Goal: Task Accomplishment & Management: Manage account settings

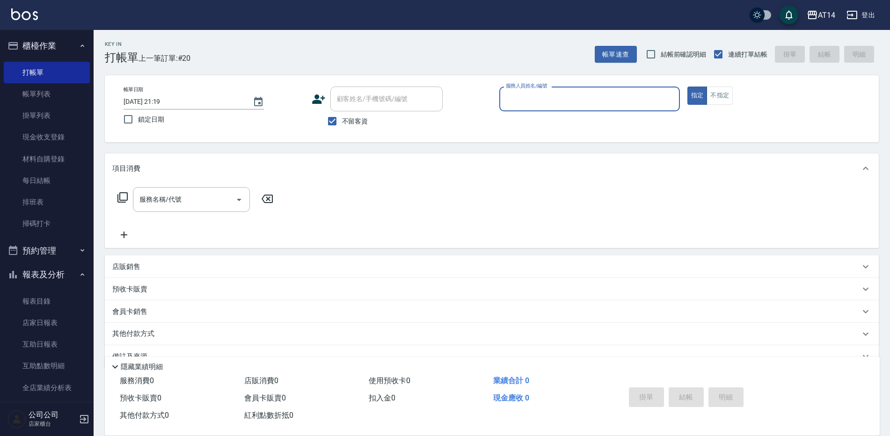
scroll to position [22, 0]
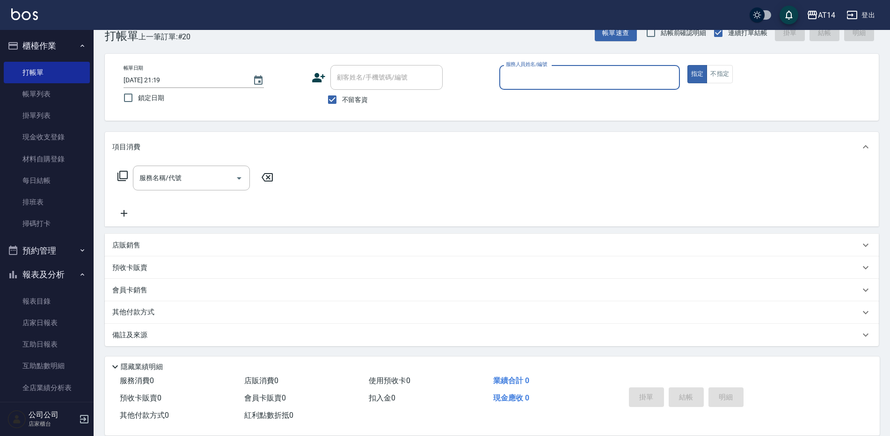
click at [79, 254] on icon "button" at bounding box center [82, 250] width 7 height 7
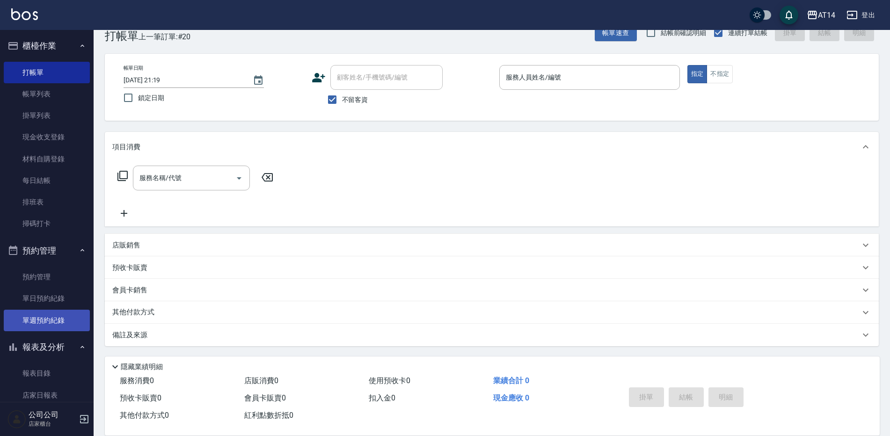
click at [65, 318] on link "單週預約紀錄" at bounding box center [47, 321] width 86 height 22
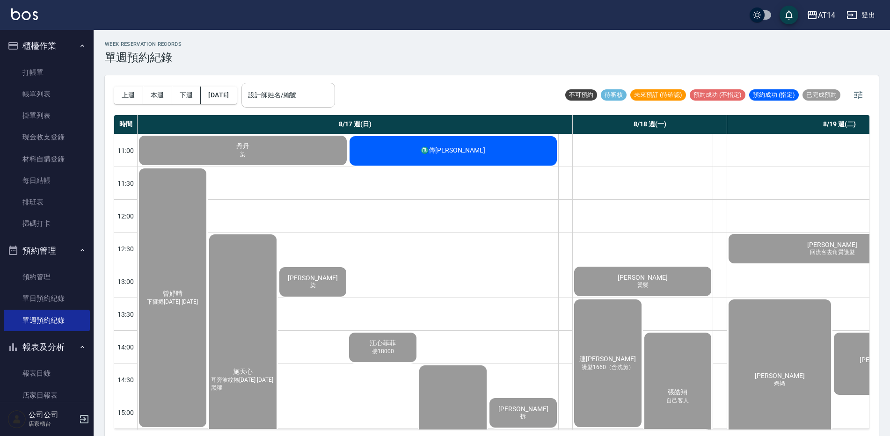
click at [331, 93] on input "設計師姓名/編號" at bounding box center [288, 95] width 85 height 16
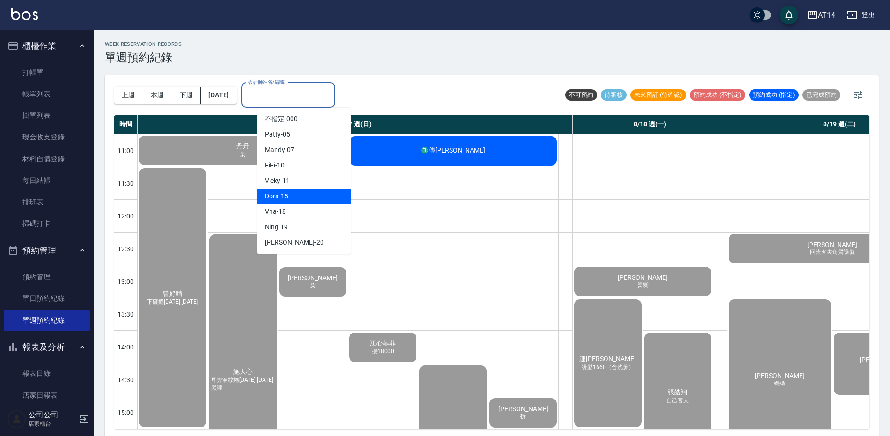
click at [288, 192] on div "Dora -15" at bounding box center [304, 196] width 94 height 15
type input "Dora-15"
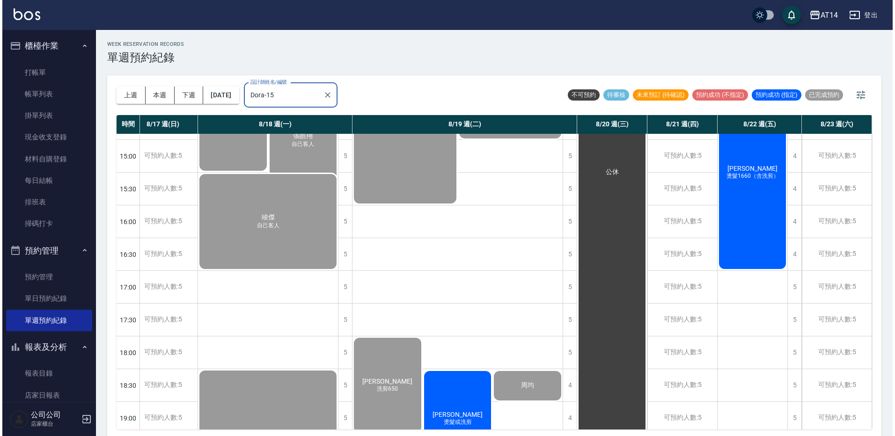
scroll to position [375, 17]
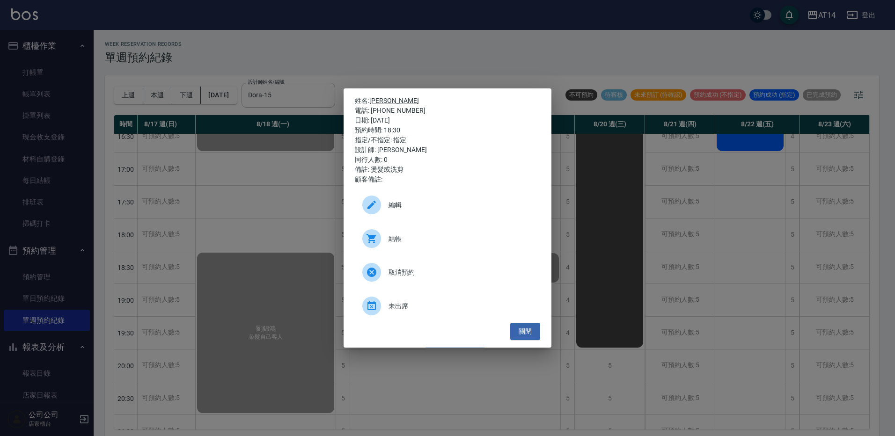
click at [399, 239] on span "結帳" at bounding box center [461, 239] width 144 height 10
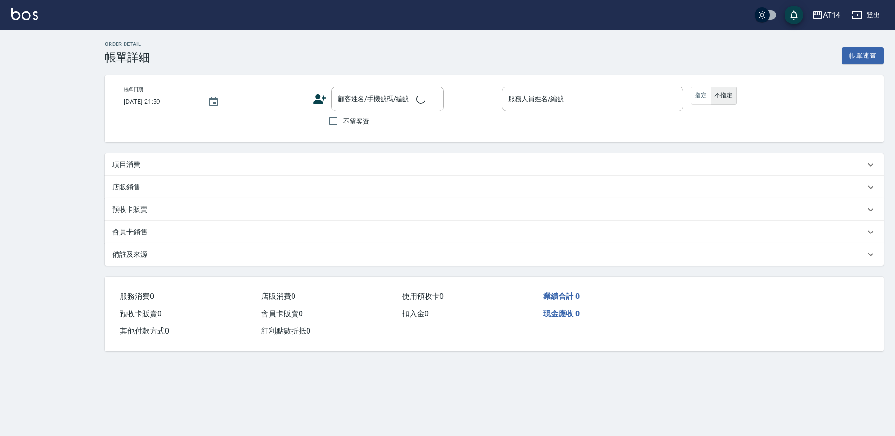
click at [131, 158] on div "項目消費" at bounding box center [494, 165] width 779 height 22
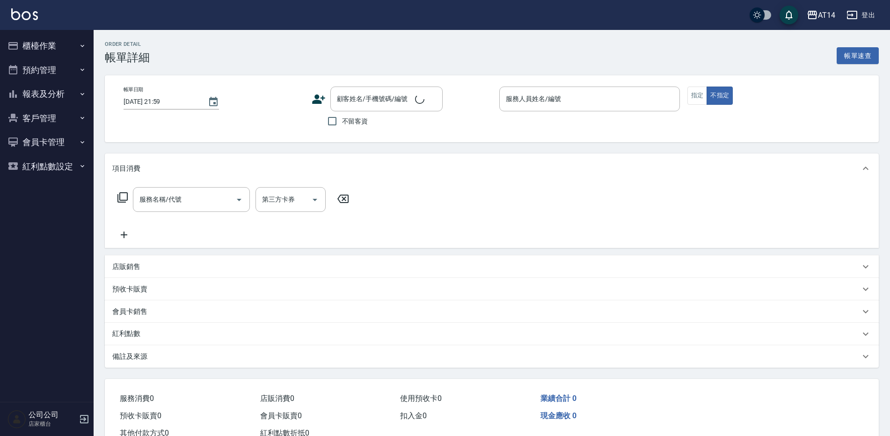
click at [171, 202] on div "服務名稱/代號 服務名稱/代號" at bounding box center [191, 199] width 117 height 25
type input "2025/08/19 18:30"
type input "Dora-15"
type input "燙髮或洗剪"
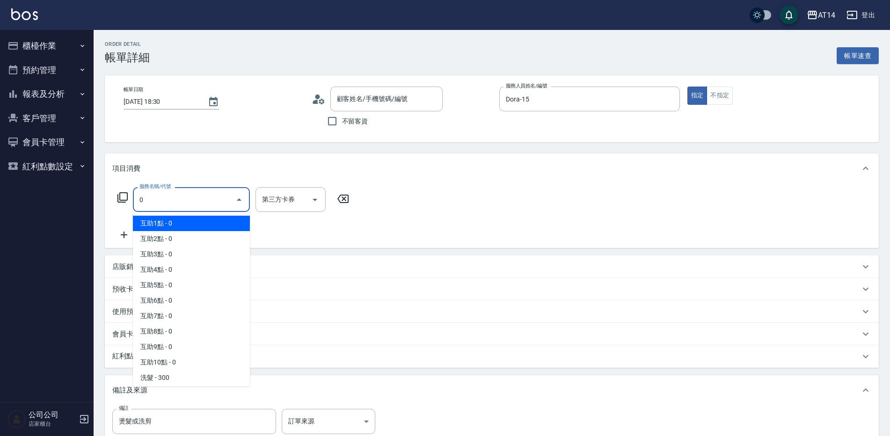
type input "03"
type input "胡子軒/0910820802/null"
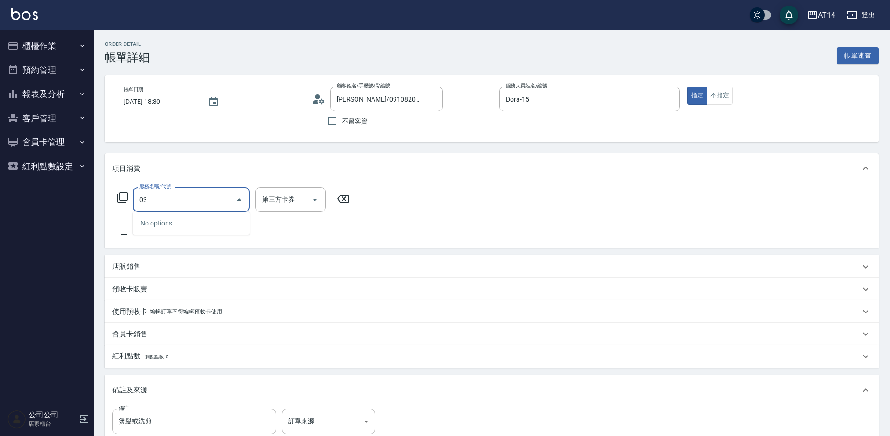
type input "031"
type input "3"
type input "燙髮(031)"
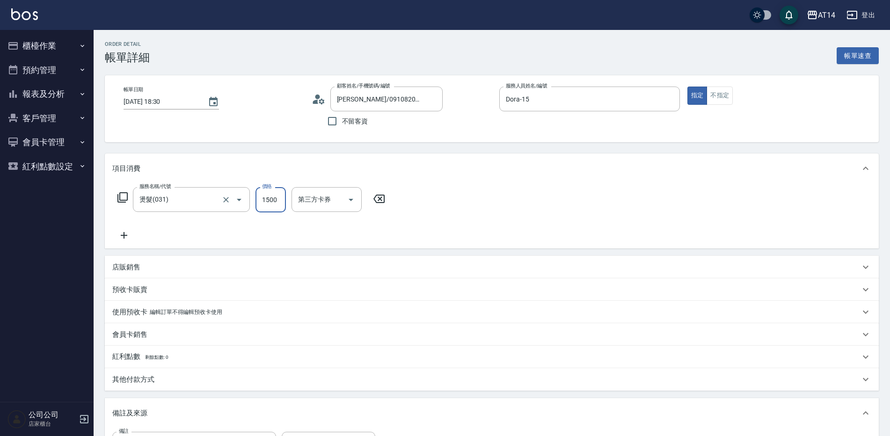
type input "0"
type input "236"
type input "5"
type input "2360"
drag, startPoint x: 117, startPoint y: 242, endPoint x: 129, endPoint y: 234, distance: 13.9
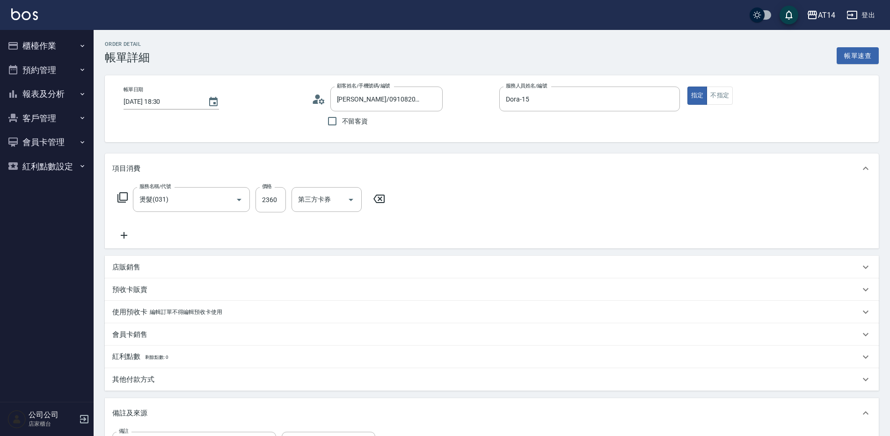
click at [122, 237] on div "服務名稱/代號 燙髮(031) 服務名稱/代號 價格 2360 價格 第三方卡券 第三方卡券" at bounding box center [492, 216] width 774 height 65
click at [129, 234] on icon at bounding box center [123, 235] width 23 height 11
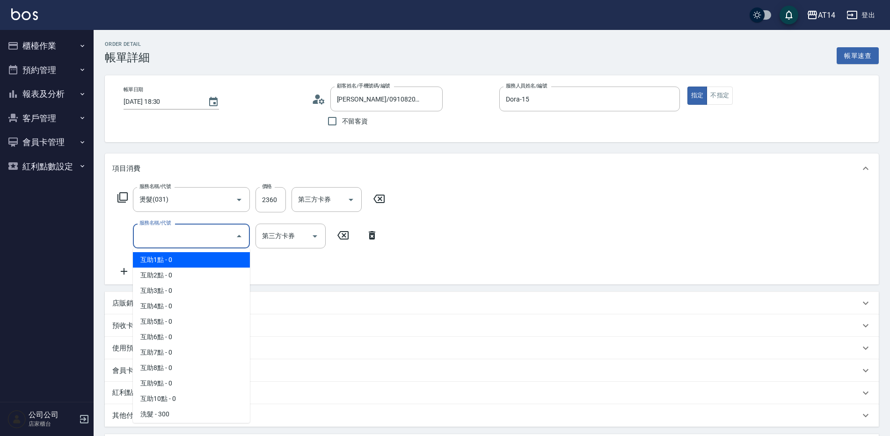
click at [160, 241] on input "服務名稱/代號" at bounding box center [184, 236] width 95 height 16
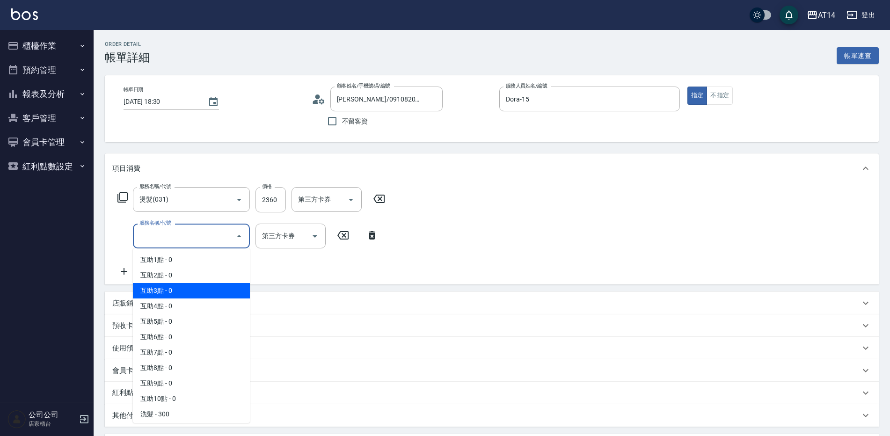
click at [174, 290] on span "互助3點 - 0" at bounding box center [191, 290] width 117 height 15
type input "互助3點(003)"
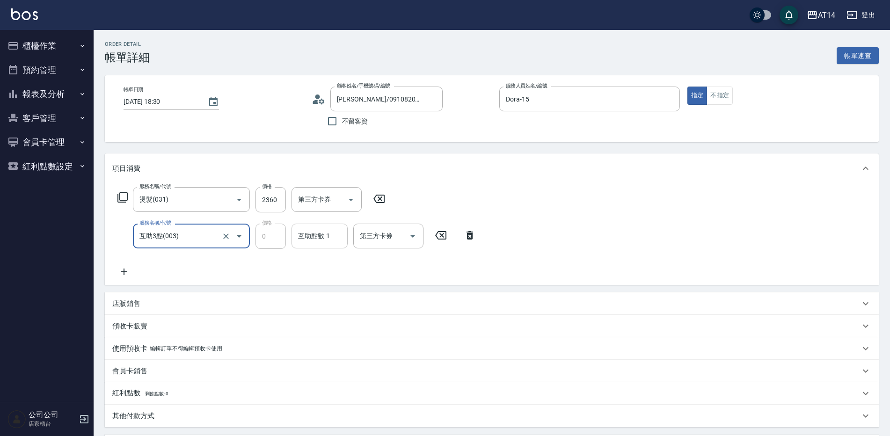
drag, startPoint x: 346, startPoint y: 243, endPoint x: 333, endPoint y: 242, distance: 13.1
click at [341, 242] on div "互助點數-1" at bounding box center [320, 236] width 56 height 25
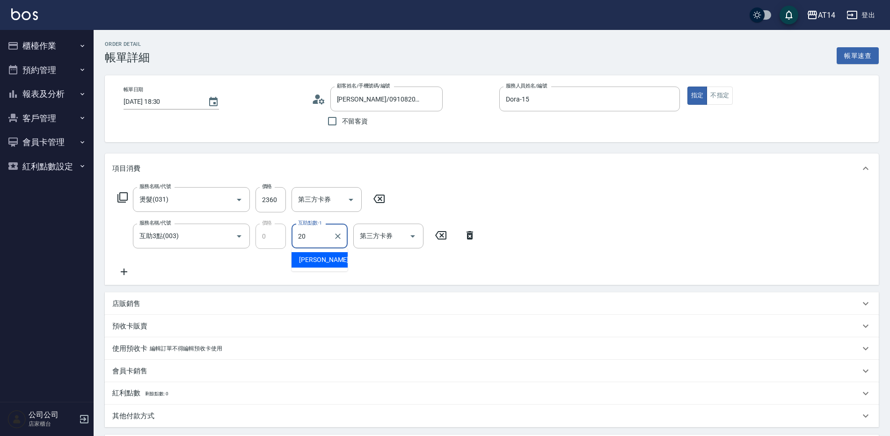
type input "Eric-20"
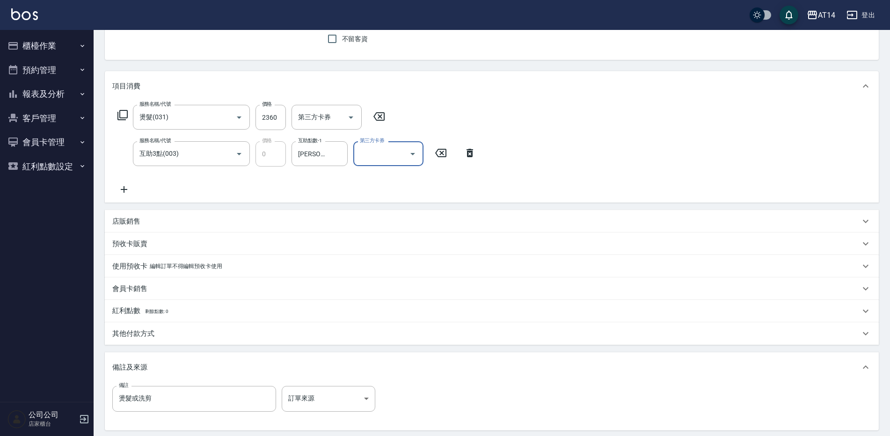
scroll to position [178, 0]
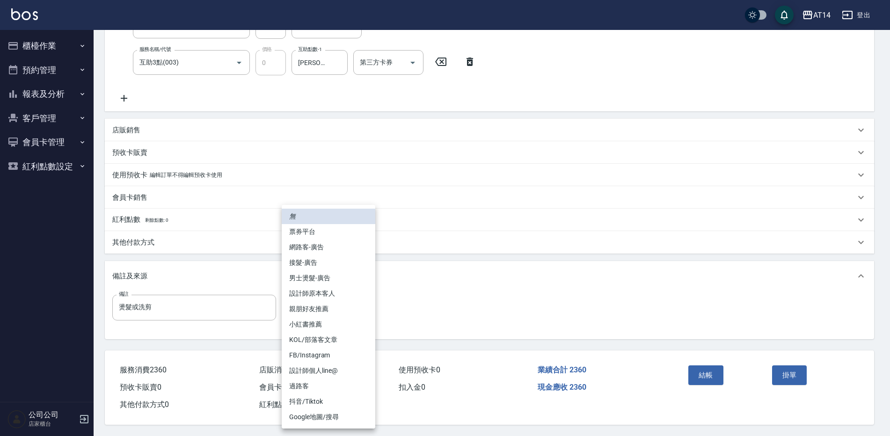
click at [319, 294] on body "AT14 登出 櫃檯作業 打帳單 帳單列表 掛單列表 現金收支登錄 材料自購登錄 每日結帳 排班表 掃碼打卡 預約管理 預約管理 單日預約紀錄 單週預約紀錄 …" at bounding box center [445, 131] width 890 height 610
click at [324, 280] on li "男士燙髮-廣告" at bounding box center [329, 278] width 94 height 15
type input "男士燙髮-廣告"
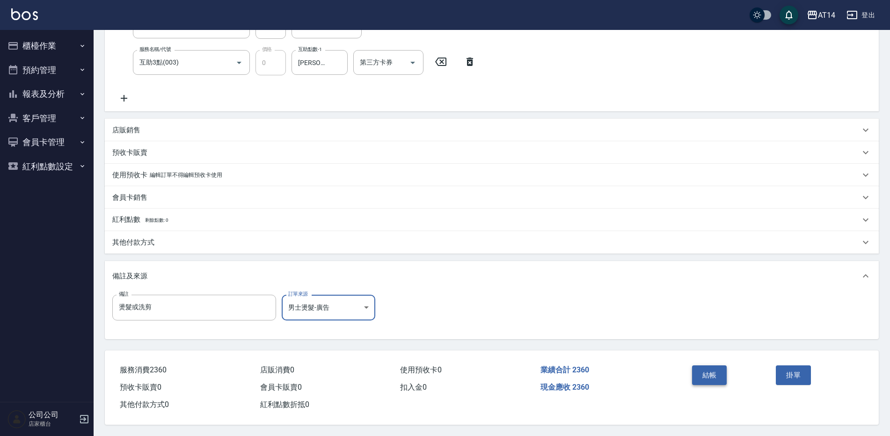
click at [714, 373] on button "結帳" at bounding box center [709, 376] width 35 height 20
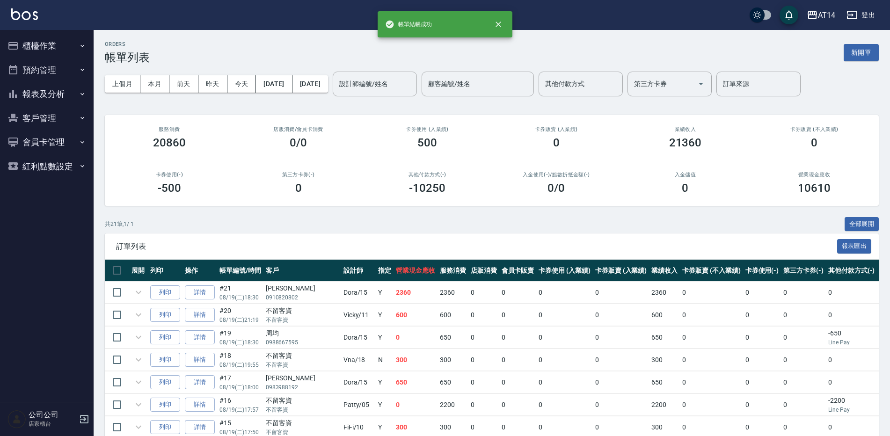
click at [56, 66] on button "預約管理" at bounding box center [47, 70] width 86 height 24
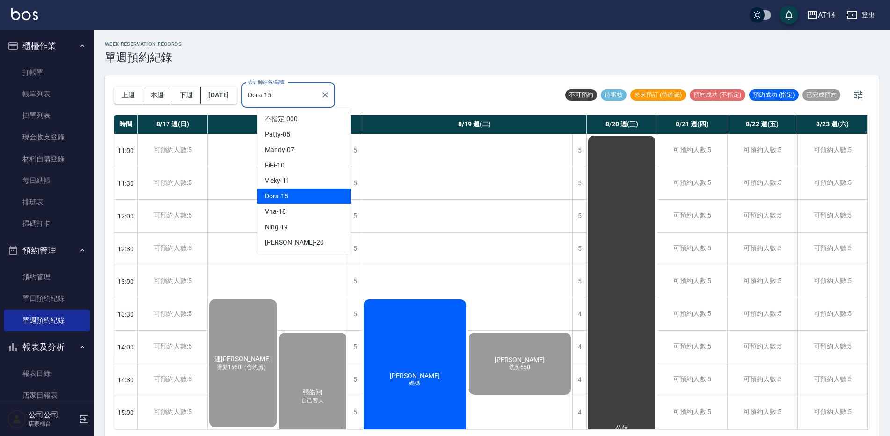
click at [311, 102] on input "Dora-15" at bounding box center [281, 95] width 71 height 16
click at [294, 188] on div "Vicky -11" at bounding box center [304, 180] width 94 height 15
type input "Vicky-11"
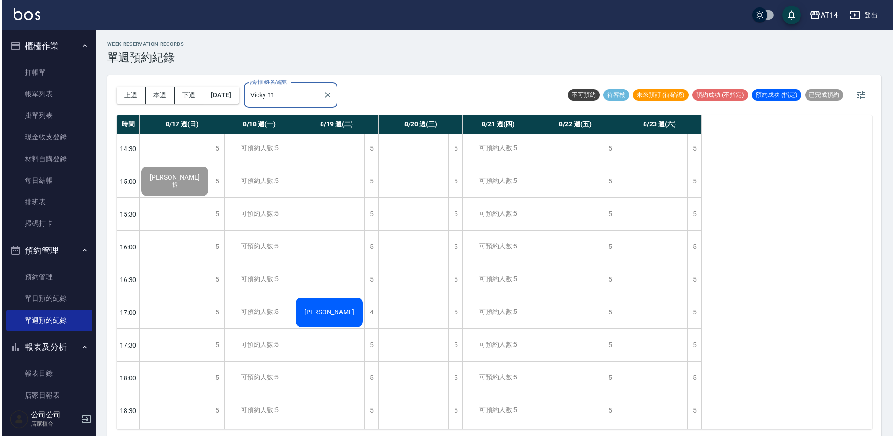
scroll to position [234, 0]
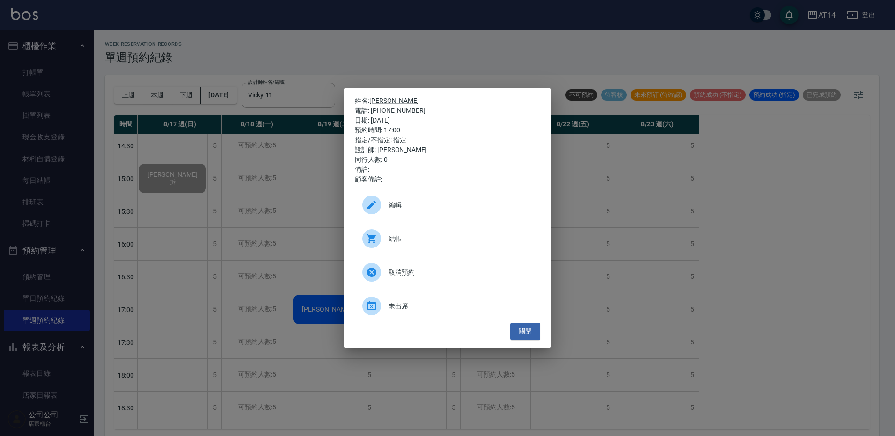
click at [380, 243] on div at bounding box center [375, 238] width 26 height 19
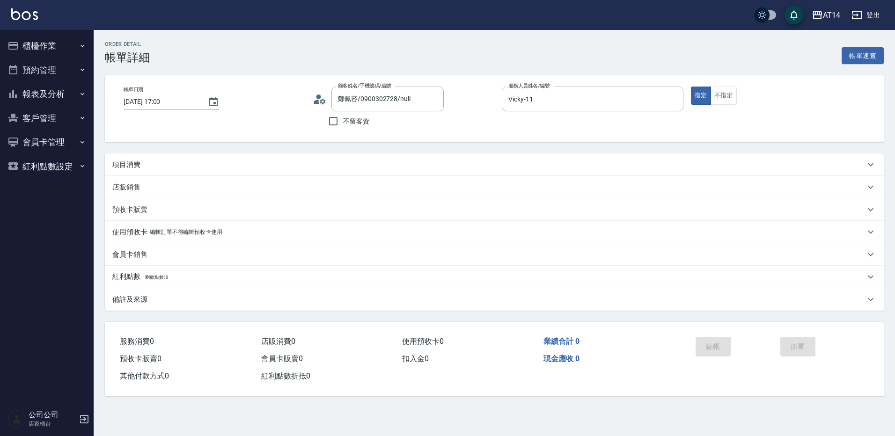
click at [184, 157] on div "項目消費" at bounding box center [494, 165] width 779 height 22
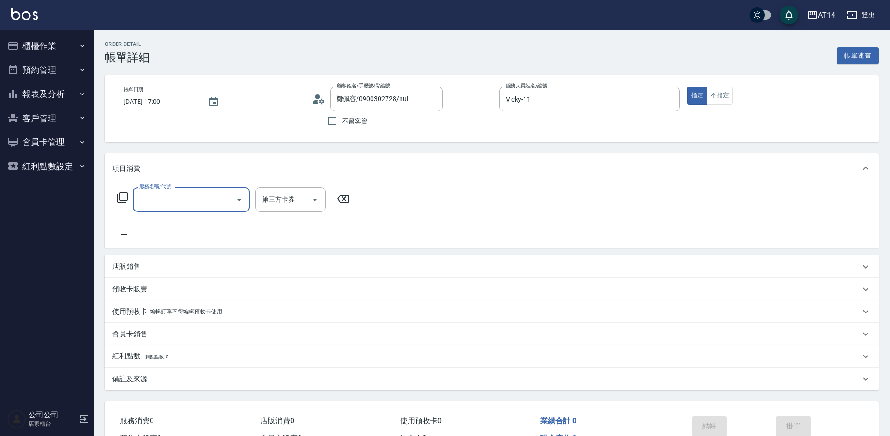
click at [179, 193] on input "服務名稱/代號" at bounding box center [184, 199] width 95 height 16
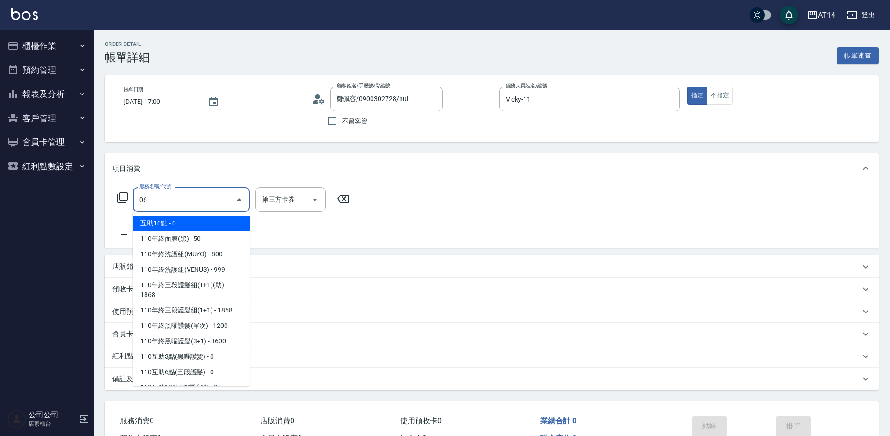
type input "061"
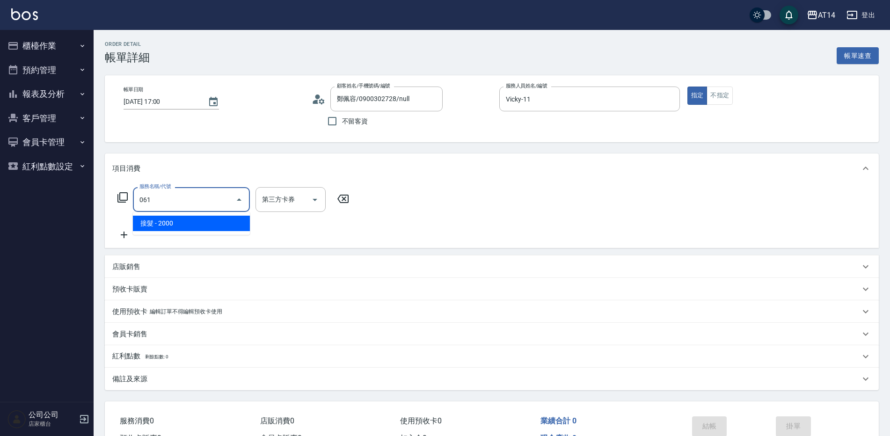
type input "4"
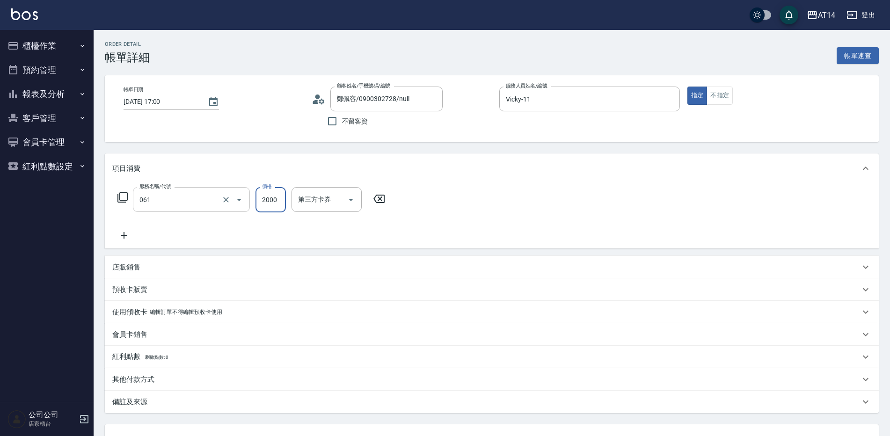
type input "接髮(061)"
type input "9"
type input "0"
type input "900"
type input "18"
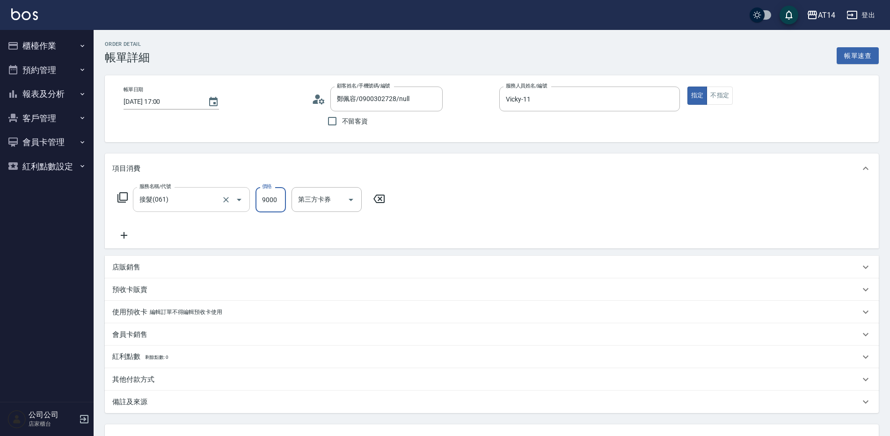
type input "9000"
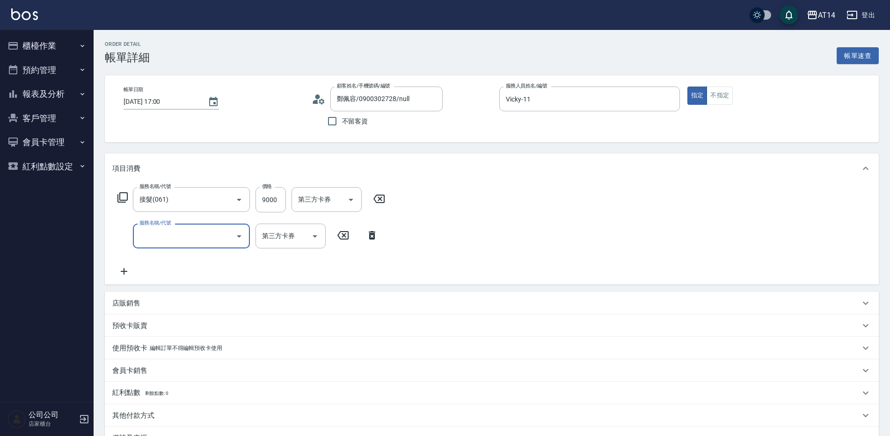
click at [162, 226] on label "服務名稱/代號" at bounding box center [155, 223] width 31 height 7
click at [162, 228] on input "服務名稱/代號" at bounding box center [184, 236] width 95 height 16
click at [166, 239] on input "服務名稱/代號" at bounding box center [184, 236] width 95 height 16
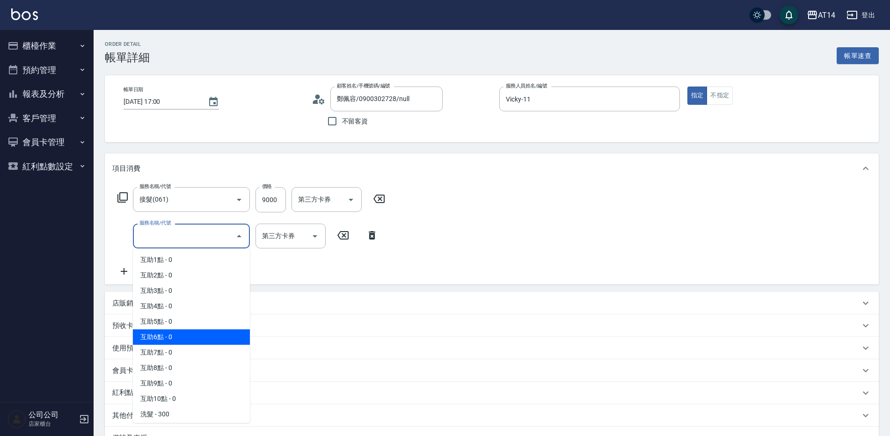
click at [184, 331] on span "互助6點 - 0" at bounding box center [191, 337] width 117 height 15
type input "互助6點(006)"
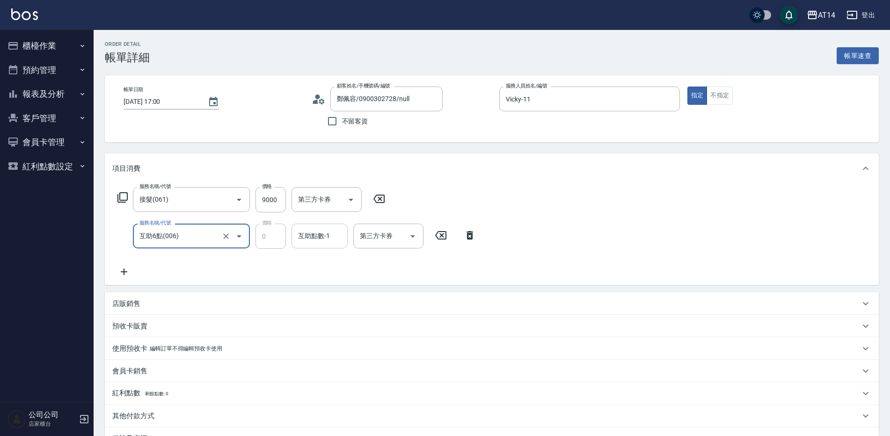
click at [300, 246] on div "互助點數-1" at bounding box center [320, 236] width 56 height 25
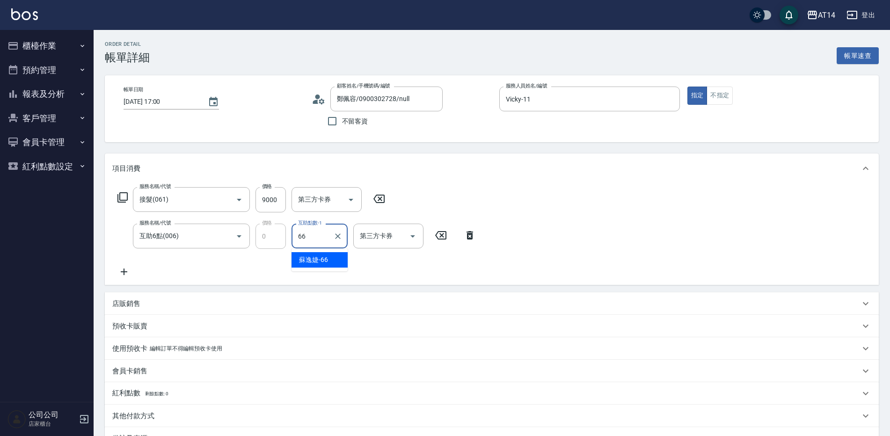
type input "蘇逸婕-66"
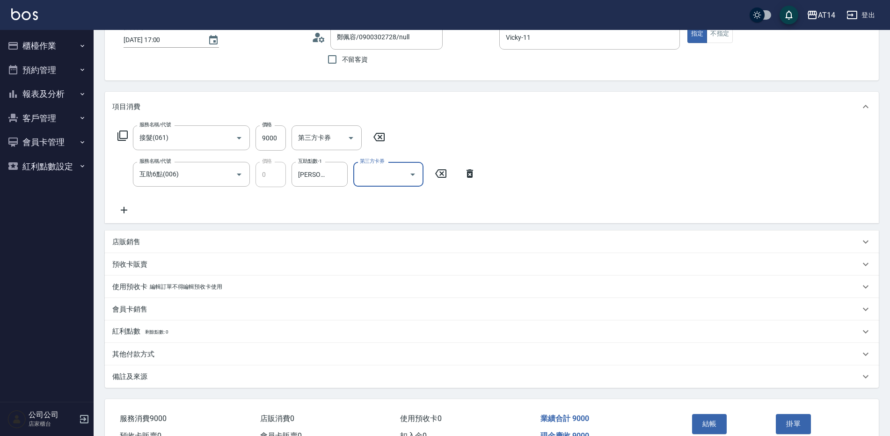
scroll to position [68, 0]
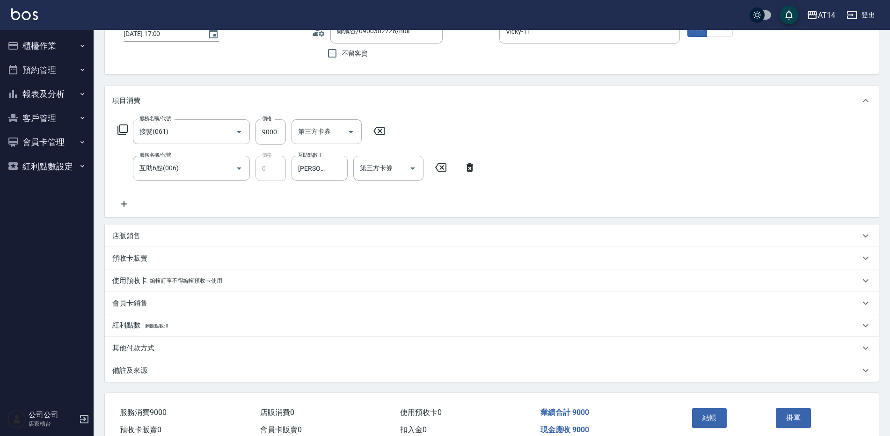
click at [183, 350] on div "其他付款方式" at bounding box center [486, 349] width 748 height 10
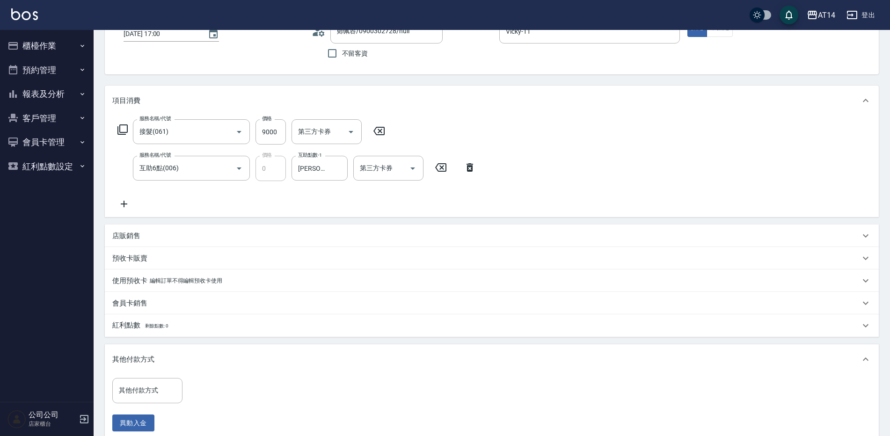
scroll to position [200, 0]
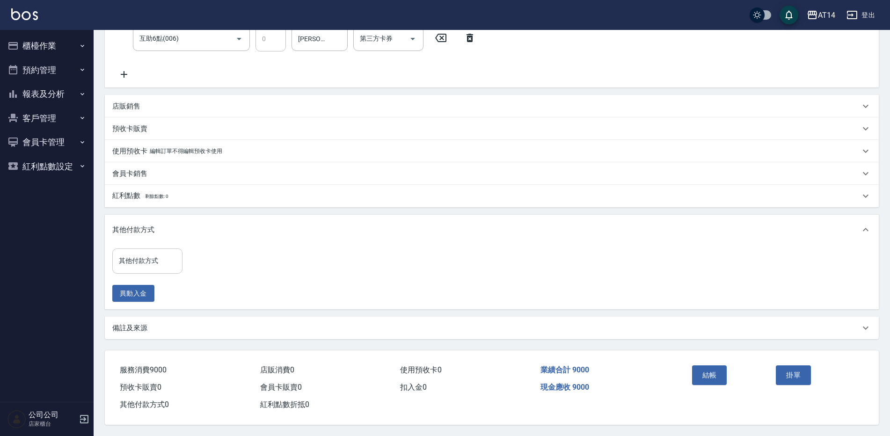
click at [153, 265] on input "其他付款方式" at bounding box center [148, 261] width 62 height 16
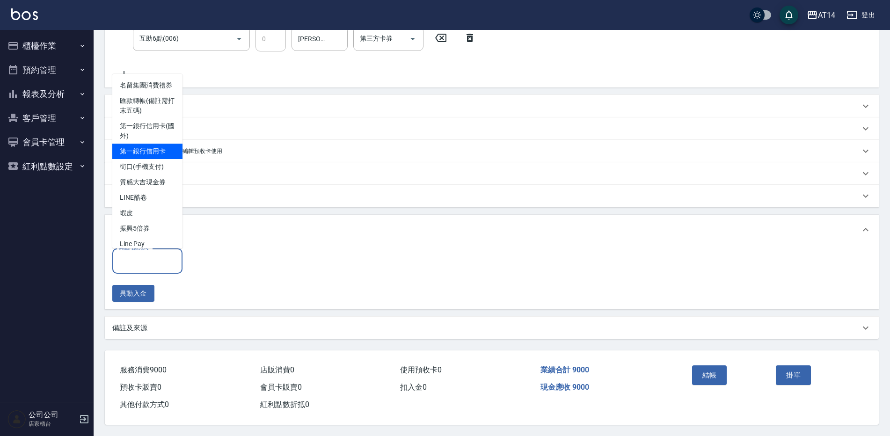
click at [158, 157] on span "第一銀行信用卡" at bounding box center [147, 151] width 70 height 15
type input "第一銀行信用卡"
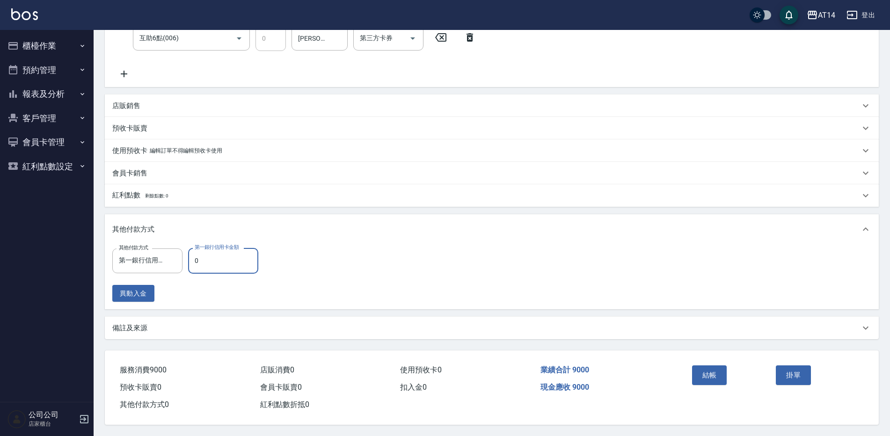
click at [229, 261] on input "0" at bounding box center [223, 260] width 70 height 25
type input "890"
type input "16"
type input "8900"
type input "0"
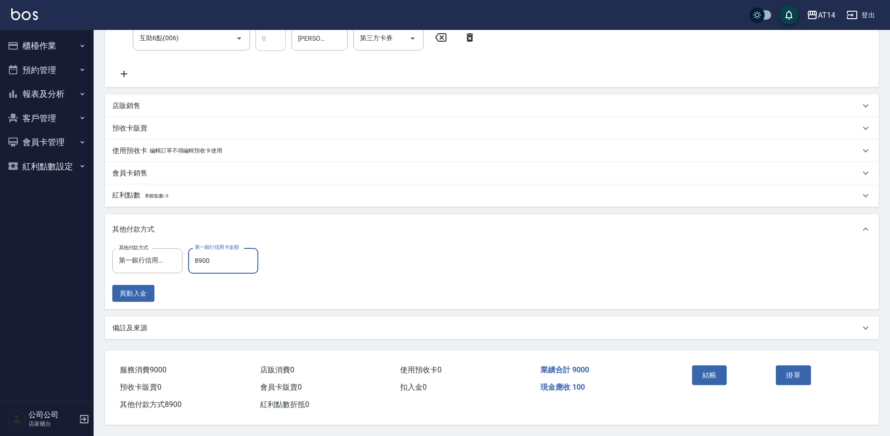
type input "890"
type input "16"
type input "89"
type input "18"
type input "900"
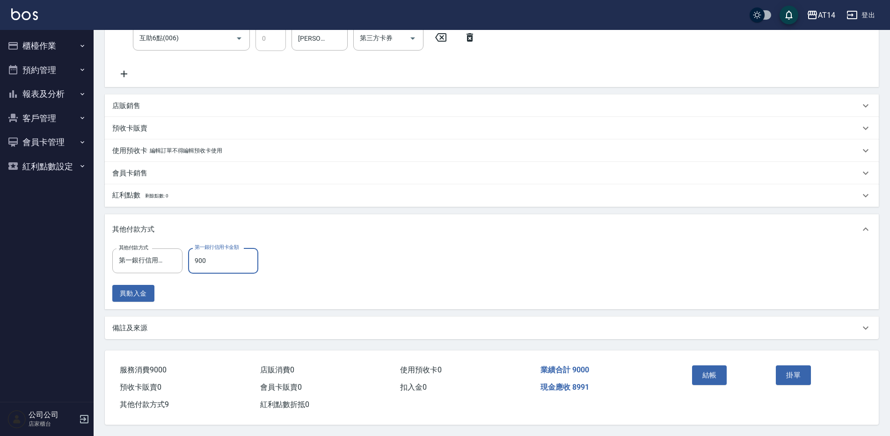
type input "16"
type input "9000"
type input "0"
type input "9000"
drag, startPoint x: 224, startPoint y: 331, endPoint x: 286, endPoint y: 339, distance: 62.4
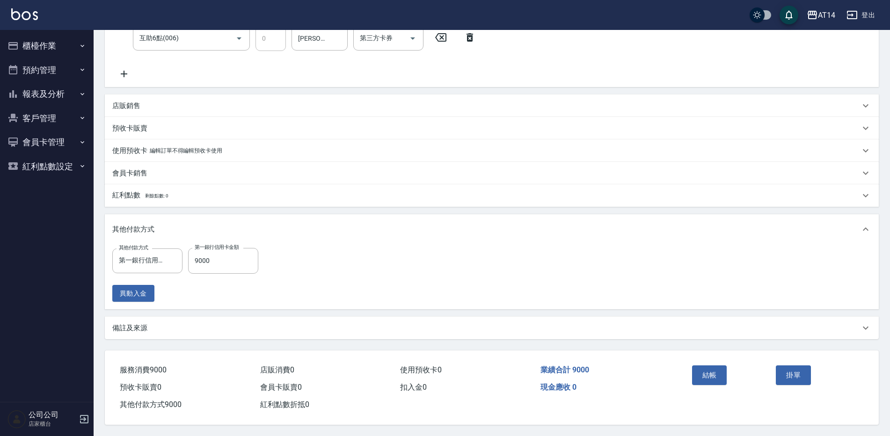
click at [225, 329] on div "備註及來源" at bounding box center [486, 329] width 748 height 10
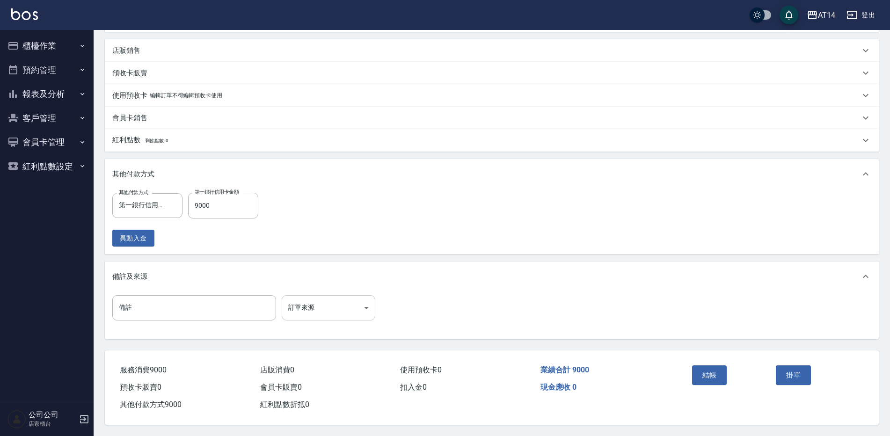
scroll to position [257, 0]
click at [317, 307] on body "AT14 登出 櫃檯作業 打帳單 帳單列表 掛單列表 現金收支登錄 材料自購登錄 每日結帳 排班表 掃碼打卡 預約管理 預約管理 單日預約紀錄 單週預約紀錄 …" at bounding box center [445, 92] width 890 height 690
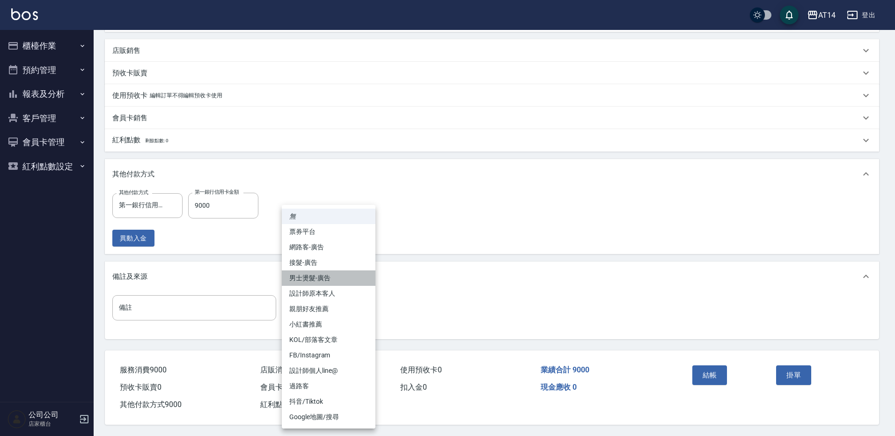
drag, startPoint x: 336, startPoint y: 278, endPoint x: 340, endPoint y: 278, distance: 4.7
click at [339, 278] on li "男士燙髮-廣告" at bounding box center [329, 278] width 94 height 15
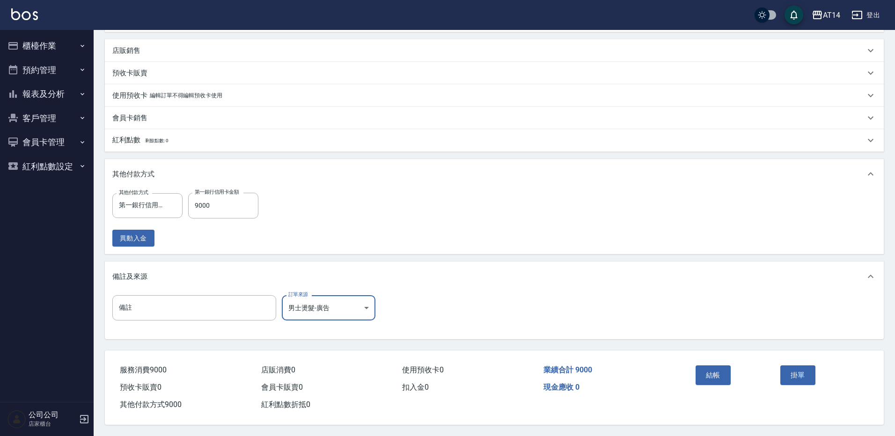
click at [337, 305] on body "AT14 登出 櫃檯作業 打帳單 帳單列表 掛單列表 現金收支登錄 材料自購登錄 每日結帳 排班表 掃碼打卡 預約管理 預約管理 單日預約紀錄 單週預約紀錄 …" at bounding box center [447, 92] width 895 height 690
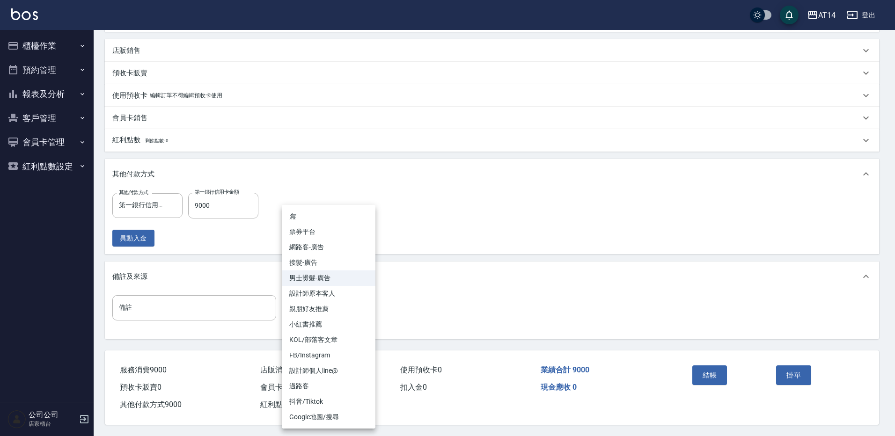
click at [334, 255] on li "接髮-廣告" at bounding box center [329, 262] width 94 height 15
type input "接髮-廣告"
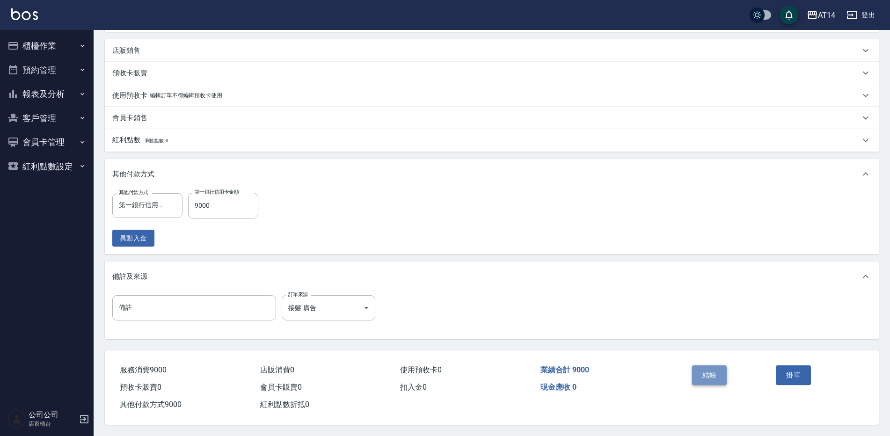
click at [713, 368] on button "結帳" at bounding box center [709, 376] width 35 height 20
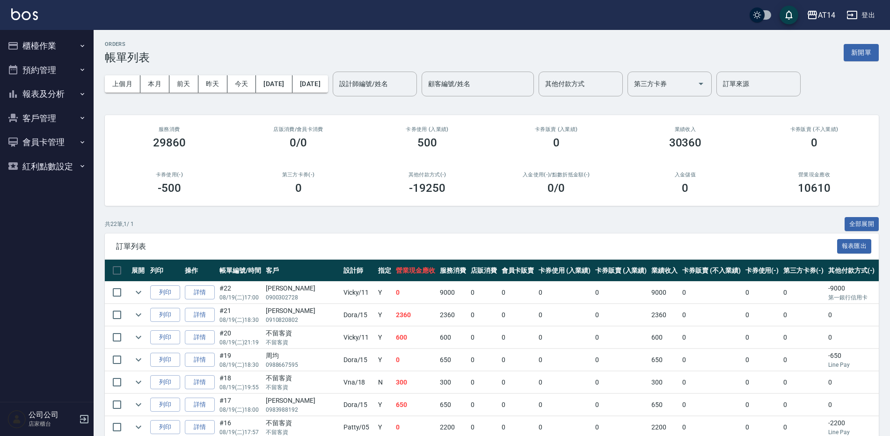
click at [30, 94] on button "報表及分析" at bounding box center [47, 94] width 86 height 24
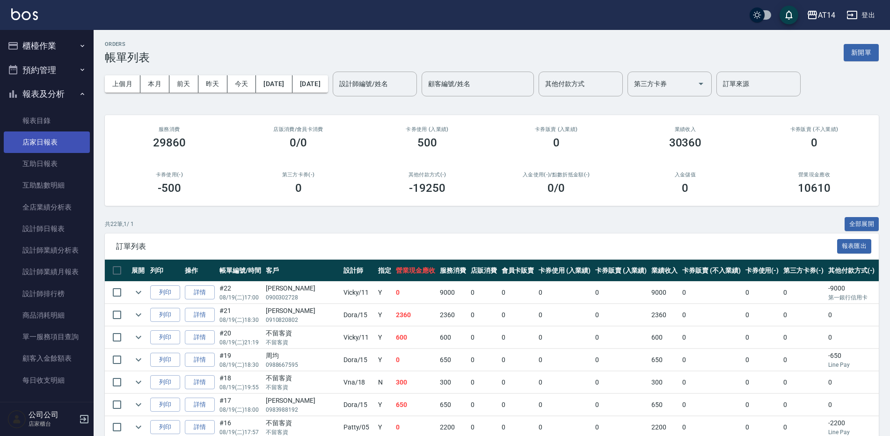
click at [44, 148] on link "店家日報表" at bounding box center [47, 143] width 86 height 22
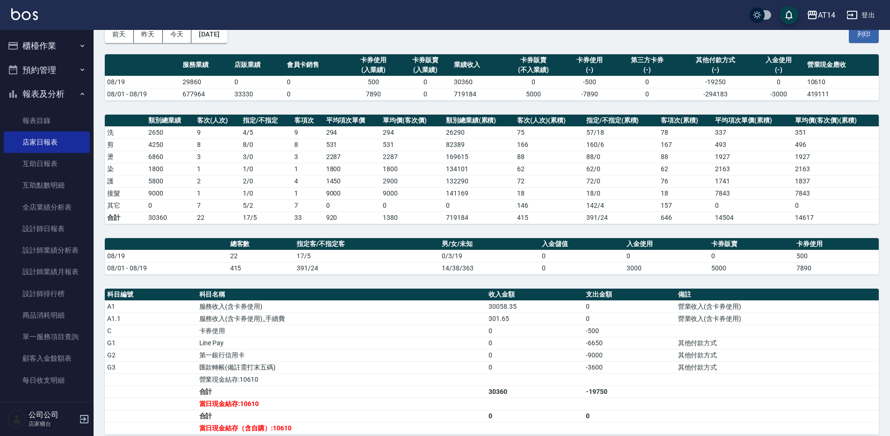
scroll to position [187, 0]
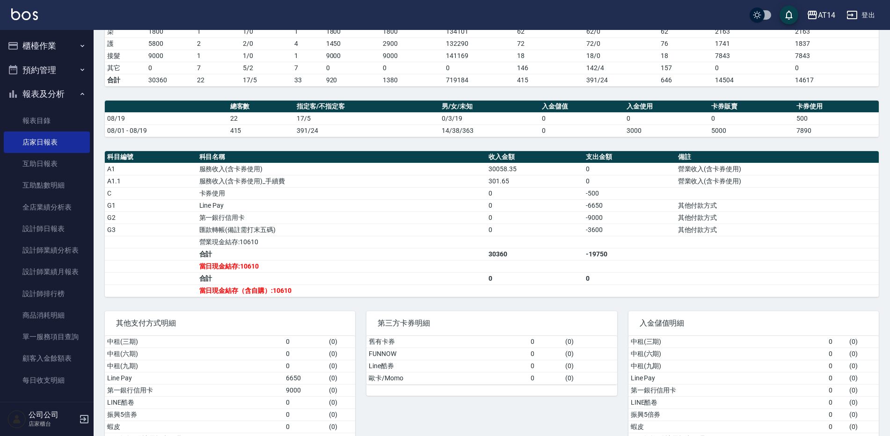
click at [59, 42] on button "櫃檯作業" at bounding box center [47, 46] width 86 height 24
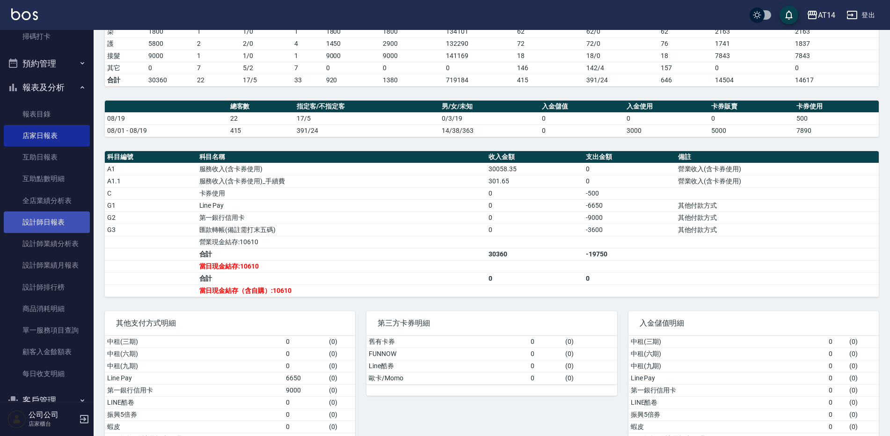
click at [52, 224] on link "設計師日報表" at bounding box center [47, 223] width 86 height 22
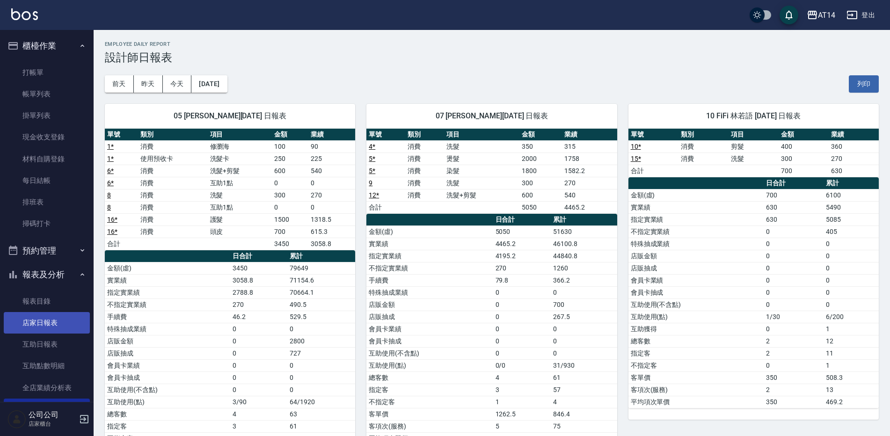
click at [46, 323] on link "店家日報表" at bounding box center [47, 323] width 86 height 22
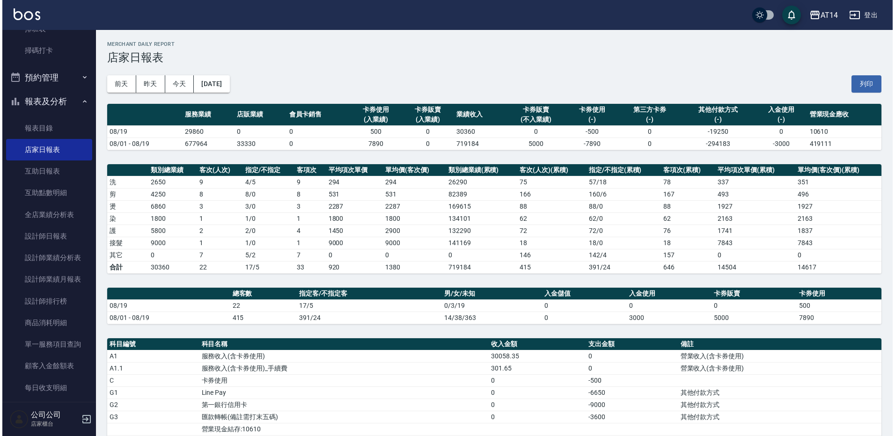
scroll to position [197, 0]
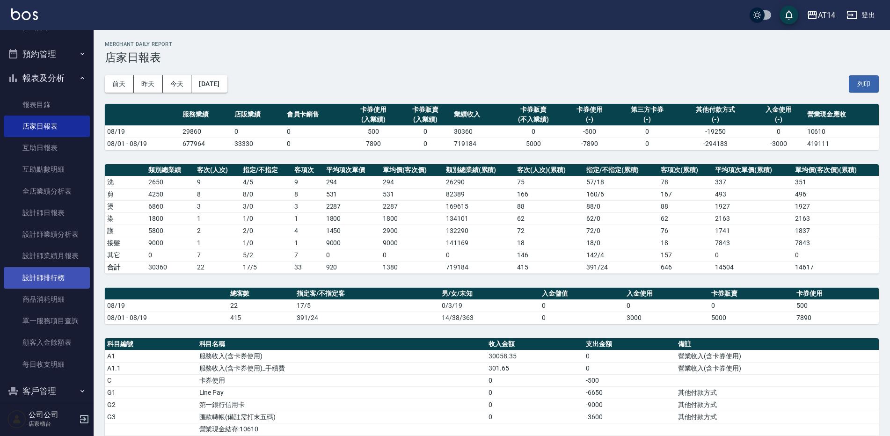
click at [70, 280] on link "設計師排行榜" at bounding box center [47, 278] width 86 height 22
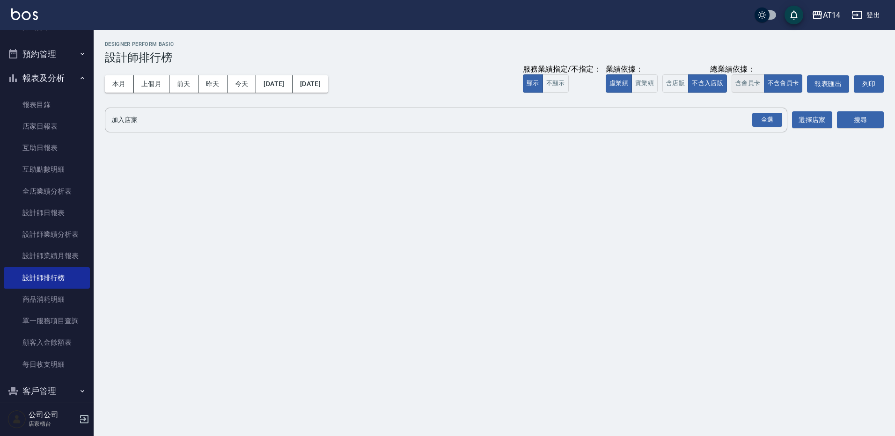
click at [749, 85] on button "含會員卡" at bounding box center [748, 83] width 33 height 18
click at [648, 82] on button "實業績" at bounding box center [645, 83] width 26 height 18
click at [671, 82] on button "含店販" at bounding box center [675, 83] width 26 height 18
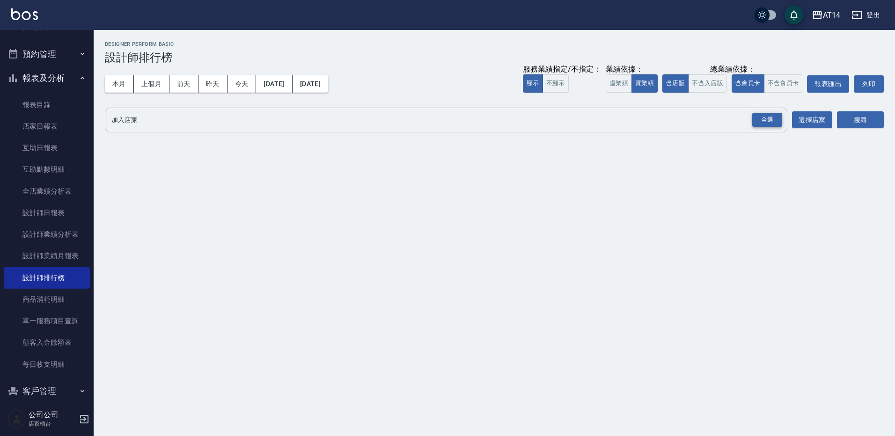
click at [752, 115] on div "全選" at bounding box center [767, 120] width 30 height 15
click at [833, 121] on div "加入店家 AT14 全選 加入店家 選擇店家 搜尋" at bounding box center [494, 121] width 779 height 26
click at [844, 121] on button "搜尋" at bounding box center [860, 120] width 47 height 17
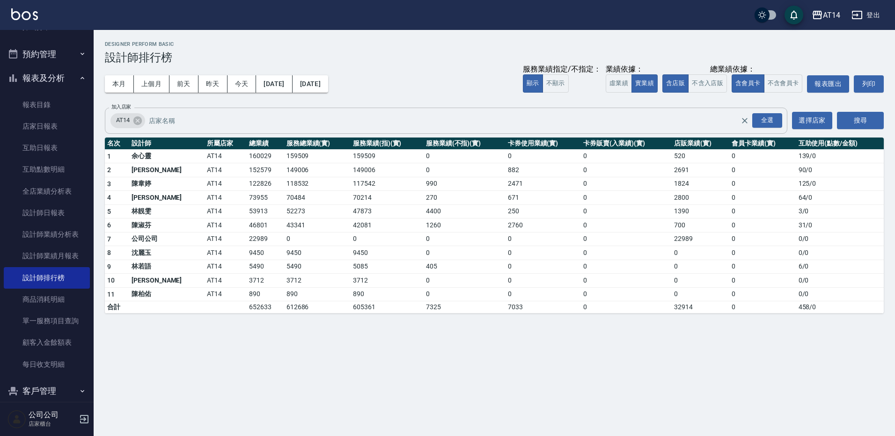
click at [567, 115] on input "加入店家" at bounding box center [452, 120] width 610 height 16
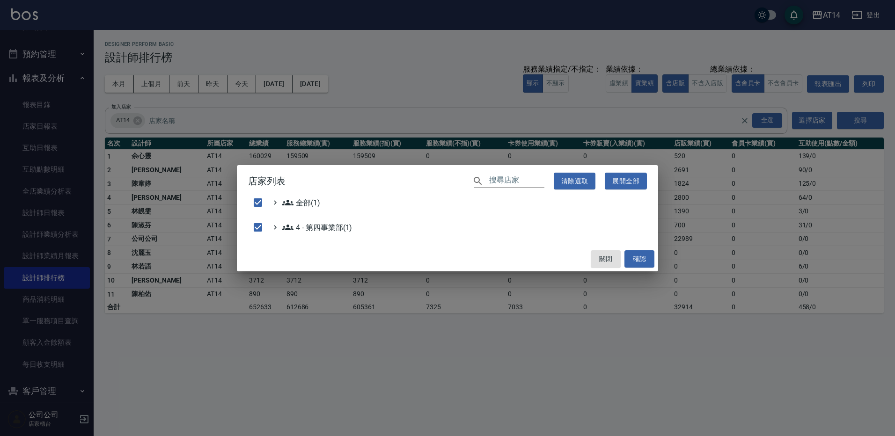
click at [655, 115] on div "店家列表 ​ 清除選取 展開全部 全部(1) 4 - 第四事業部(1) 關閉 確認" at bounding box center [447, 218] width 895 height 436
checkbox input "false"
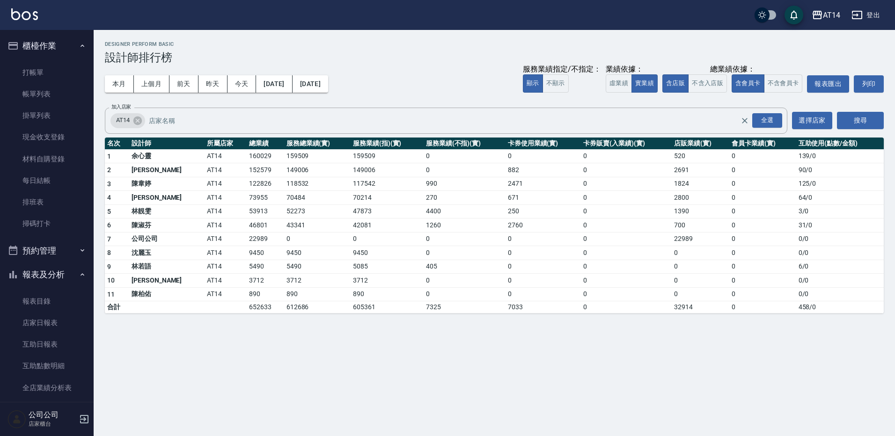
click at [48, 255] on button "預約管理" at bounding box center [47, 251] width 86 height 24
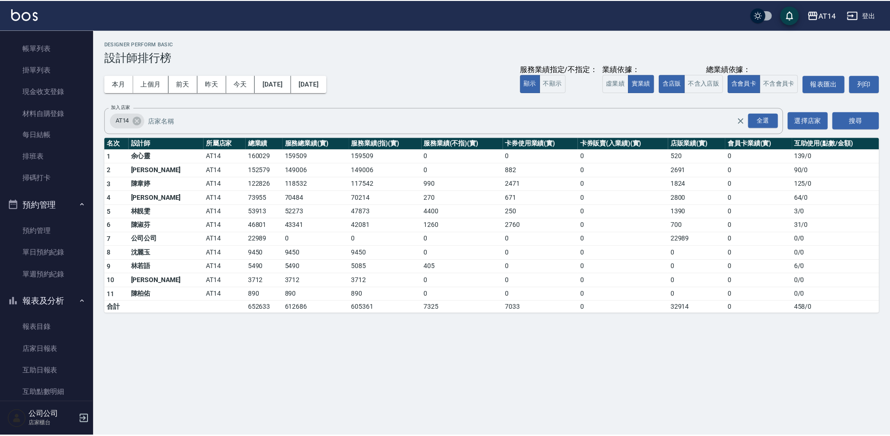
scroll to position [94, 0]
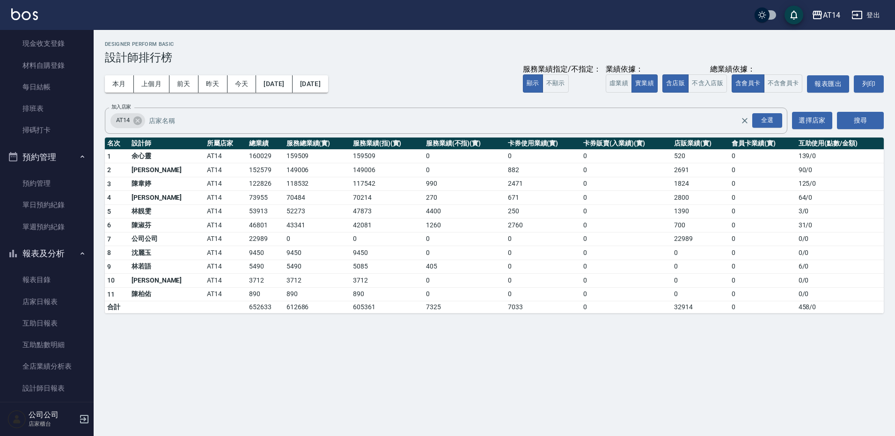
click at [56, 145] on ul "預約管理 單日預約紀錄 單週預約紀錄" at bounding box center [47, 54] width 86 height 181
click at [63, 223] on link "單週預約紀錄" at bounding box center [47, 227] width 86 height 22
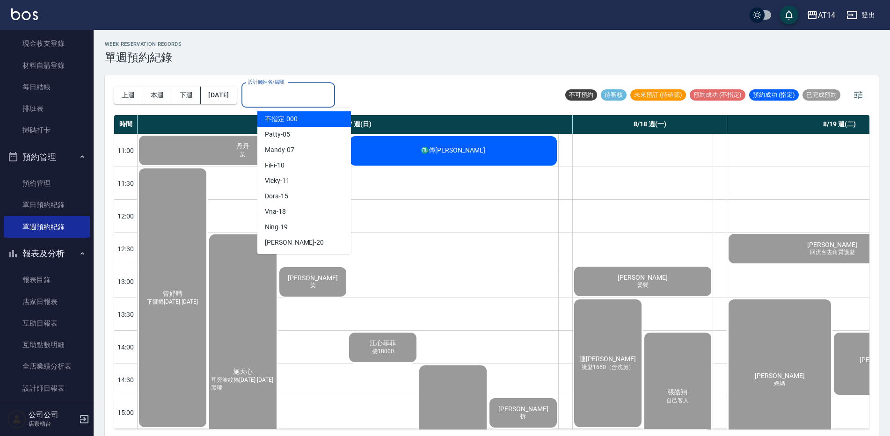
click at [289, 91] on div "設計師姓名/編號 設計師姓名/編號" at bounding box center [289, 95] width 94 height 25
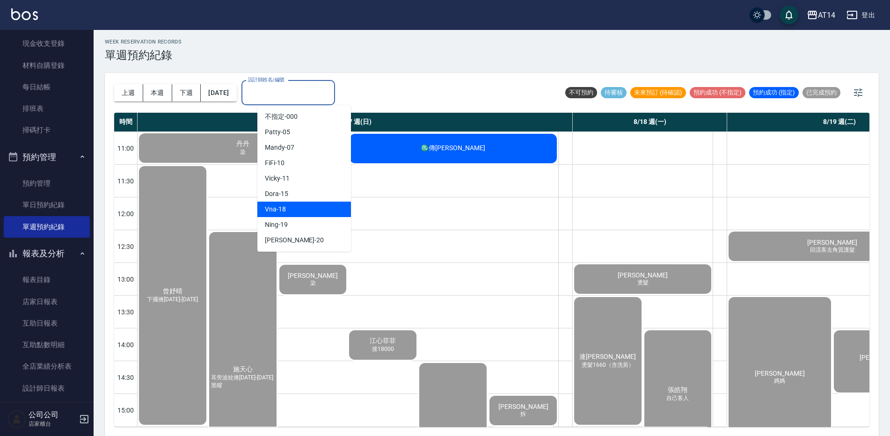
scroll to position [3, 0]
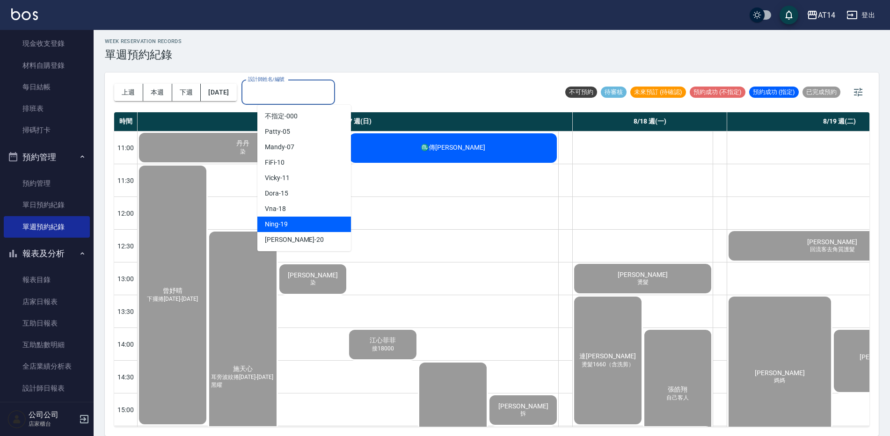
click at [309, 219] on div "Ning -19" at bounding box center [304, 224] width 94 height 15
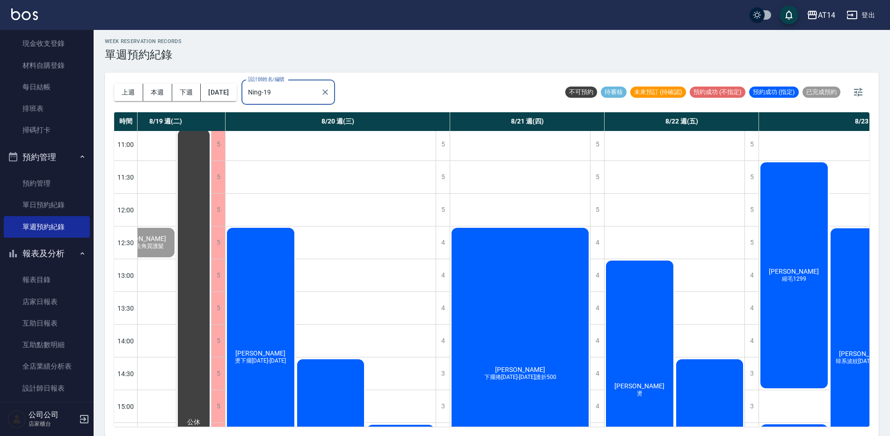
scroll to position [0, 326]
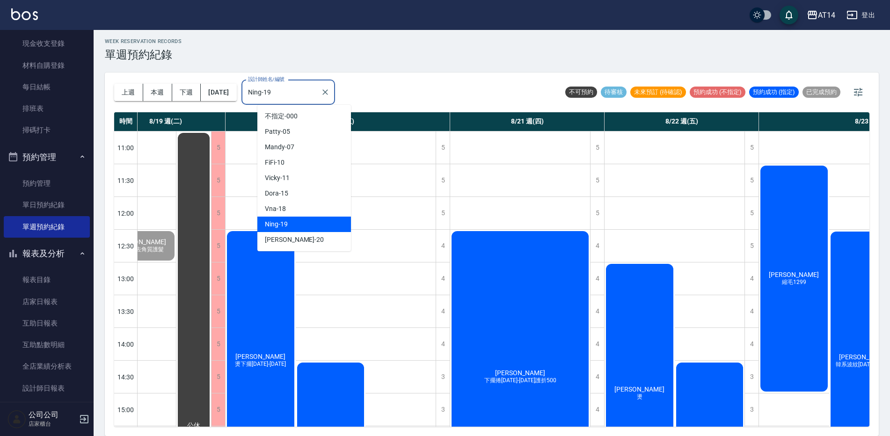
click at [301, 87] on input "Ning-19" at bounding box center [281, 92] width 71 height 16
click at [297, 206] on div "Vna -18" at bounding box center [304, 208] width 94 height 15
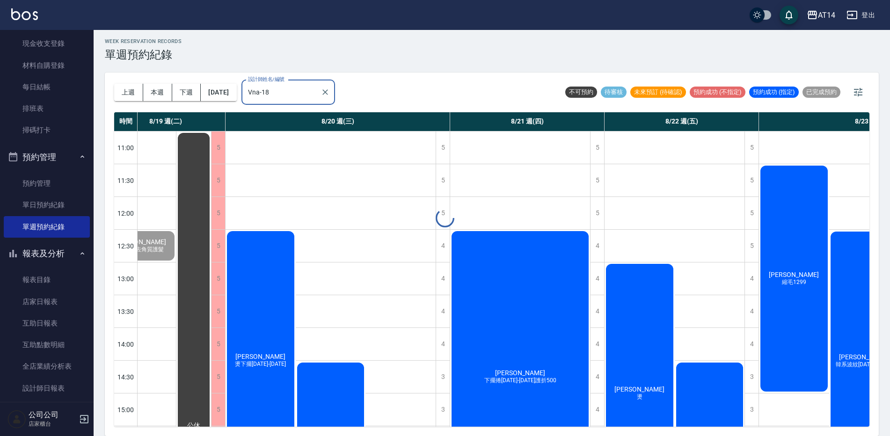
scroll to position [0, 0]
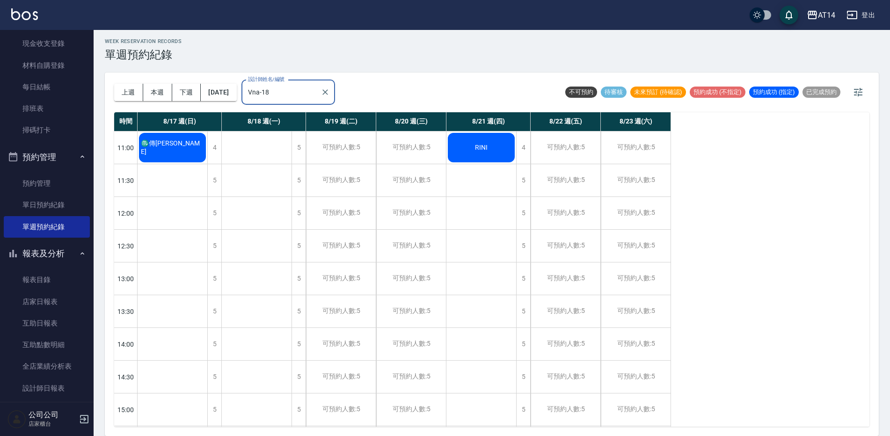
click at [317, 96] on input "Vna-18" at bounding box center [281, 92] width 71 height 16
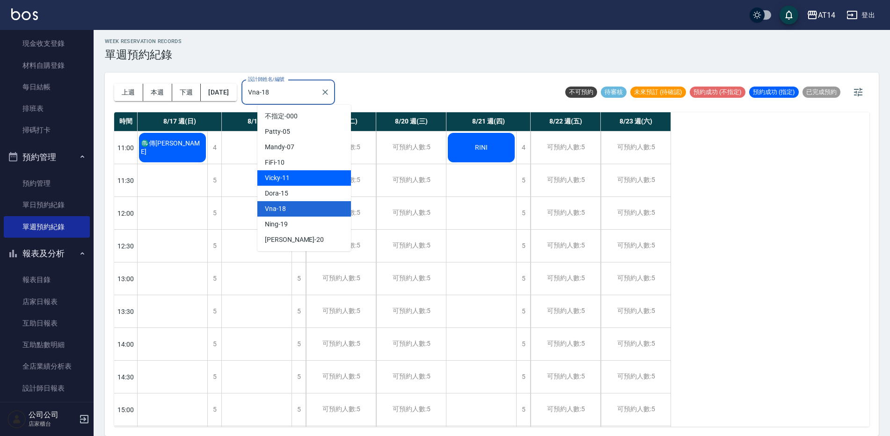
click at [306, 183] on div "Vicky -11" at bounding box center [304, 177] width 94 height 15
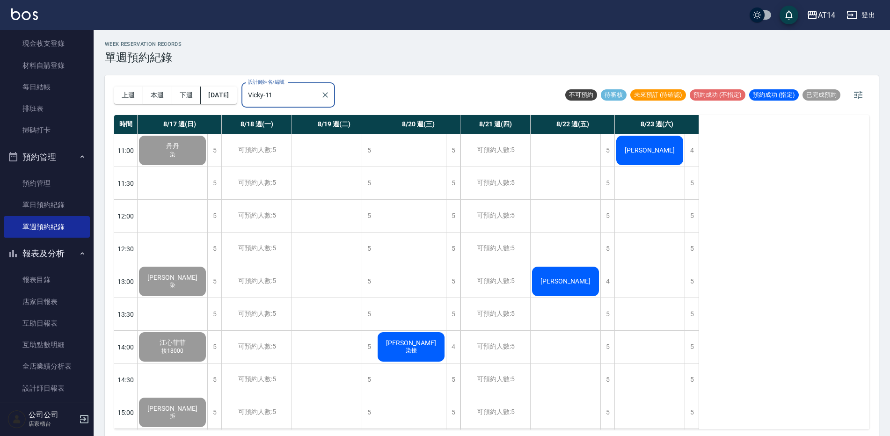
click at [308, 98] on input "Vicky-11" at bounding box center [281, 95] width 71 height 16
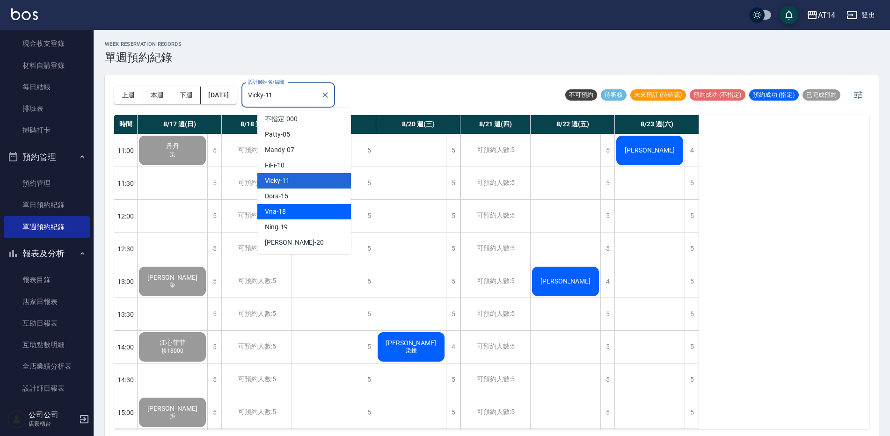
click at [327, 213] on div "Vna -18" at bounding box center [304, 211] width 94 height 15
type input "Vna-18"
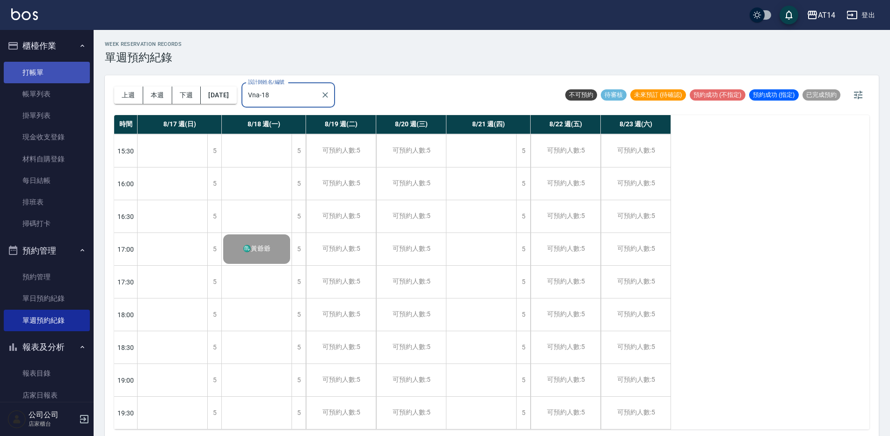
click at [70, 76] on link "打帳單" at bounding box center [47, 73] width 86 height 22
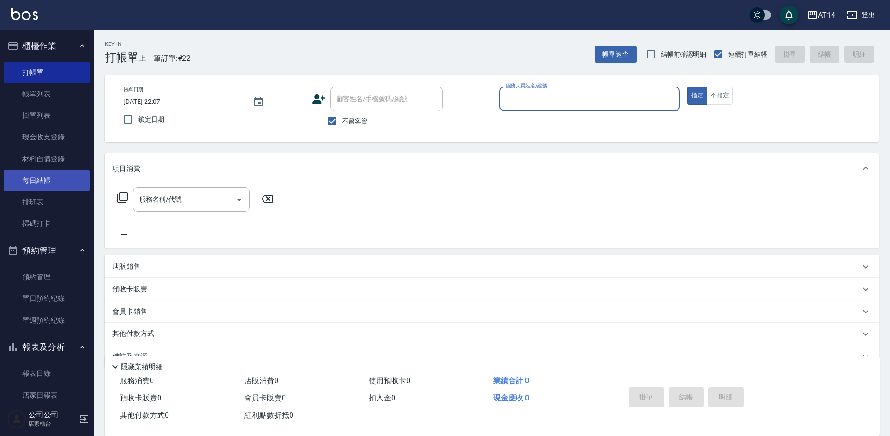
click at [65, 181] on link "每日結帳" at bounding box center [47, 181] width 86 height 22
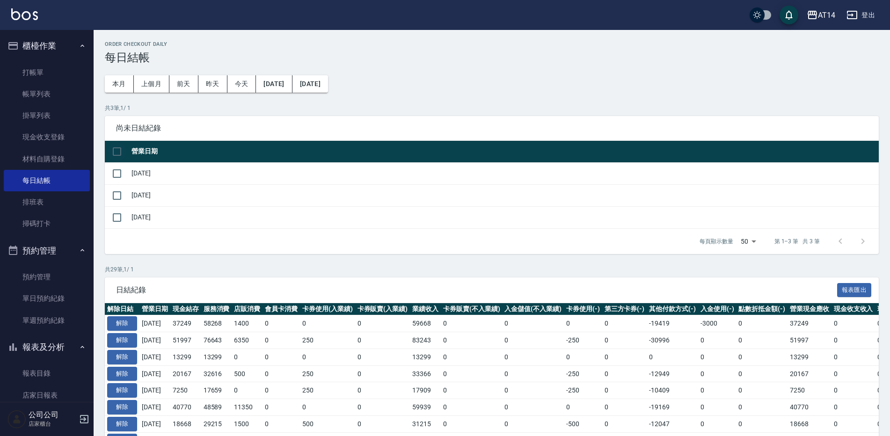
click at [122, 146] on input "checkbox" at bounding box center [117, 152] width 20 height 20
checkbox input "true"
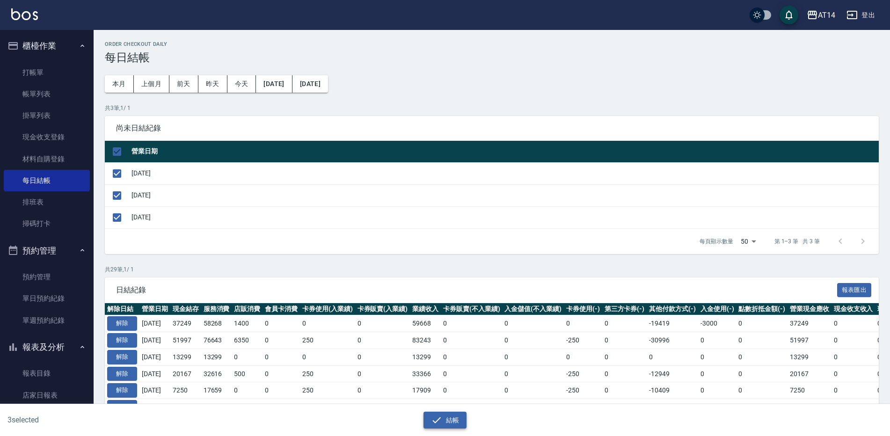
click at [444, 412] on button "結帳" at bounding box center [446, 420] width 44 height 17
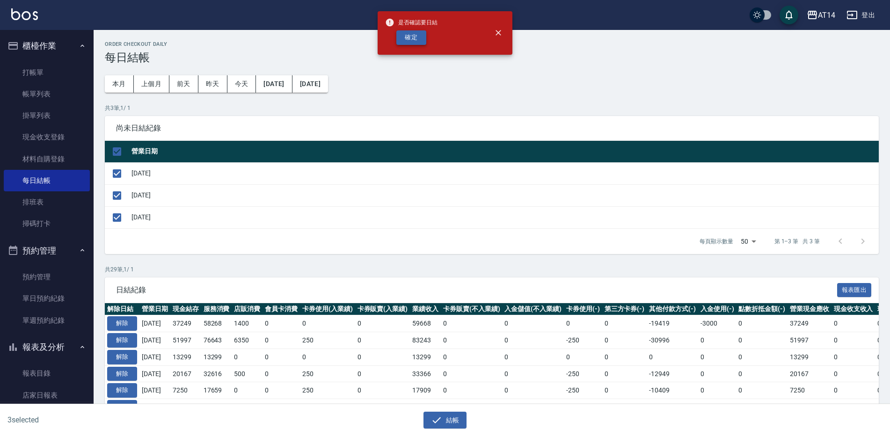
click at [423, 38] on button "確定" at bounding box center [412, 37] width 30 height 15
